Goal: Information Seeking & Learning: Check status

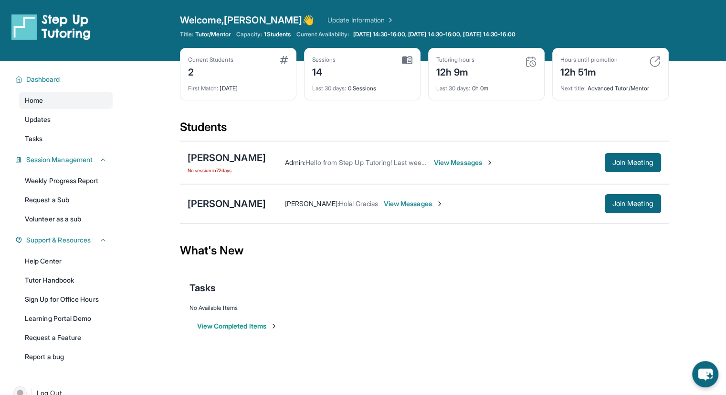
click at [531, 58] on img at bounding box center [530, 61] width 11 height 11
click at [449, 62] on div "Tutoring hours" at bounding box center [456, 60] width 38 height 8
click at [235, 203] on div "[PERSON_NAME]" at bounding box center [227, 203] width 78 height 13
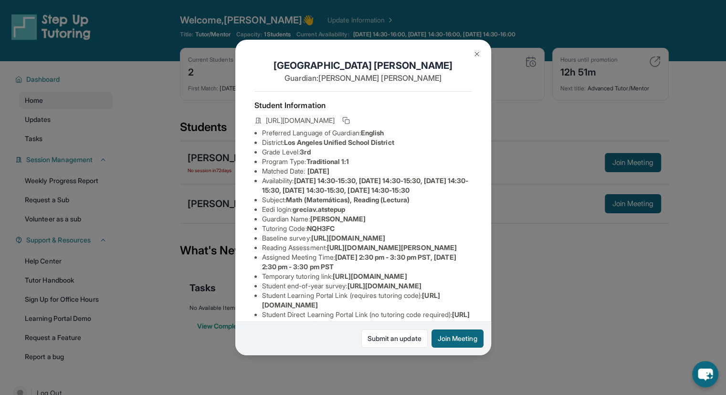
click at [183, 169] on div "[PERSON_NAME] Guardian: [PERSON_NAME] Student Information [URL][DOMAIN_NAME] Pr…" at bounding box center [363, 197] width 726 height 395
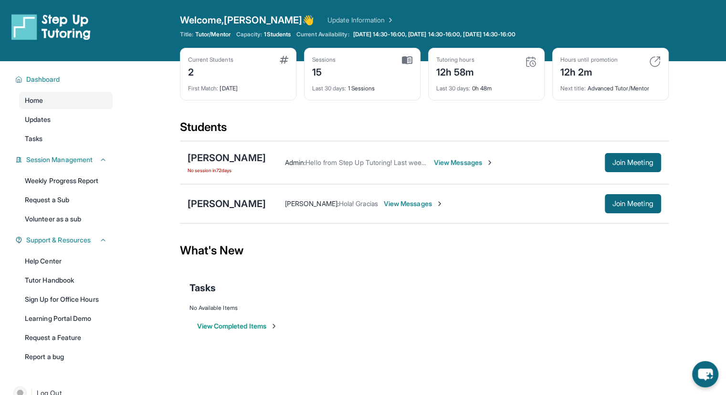
click at [655, 58] on img at bounding box center [655, 61] width 11 height 11
click at [576, 69] on div "12h 2m" at bounding box center [589, 71] width 57 height 15
